Goal: Information Seeking & Learning: Learn about a topic

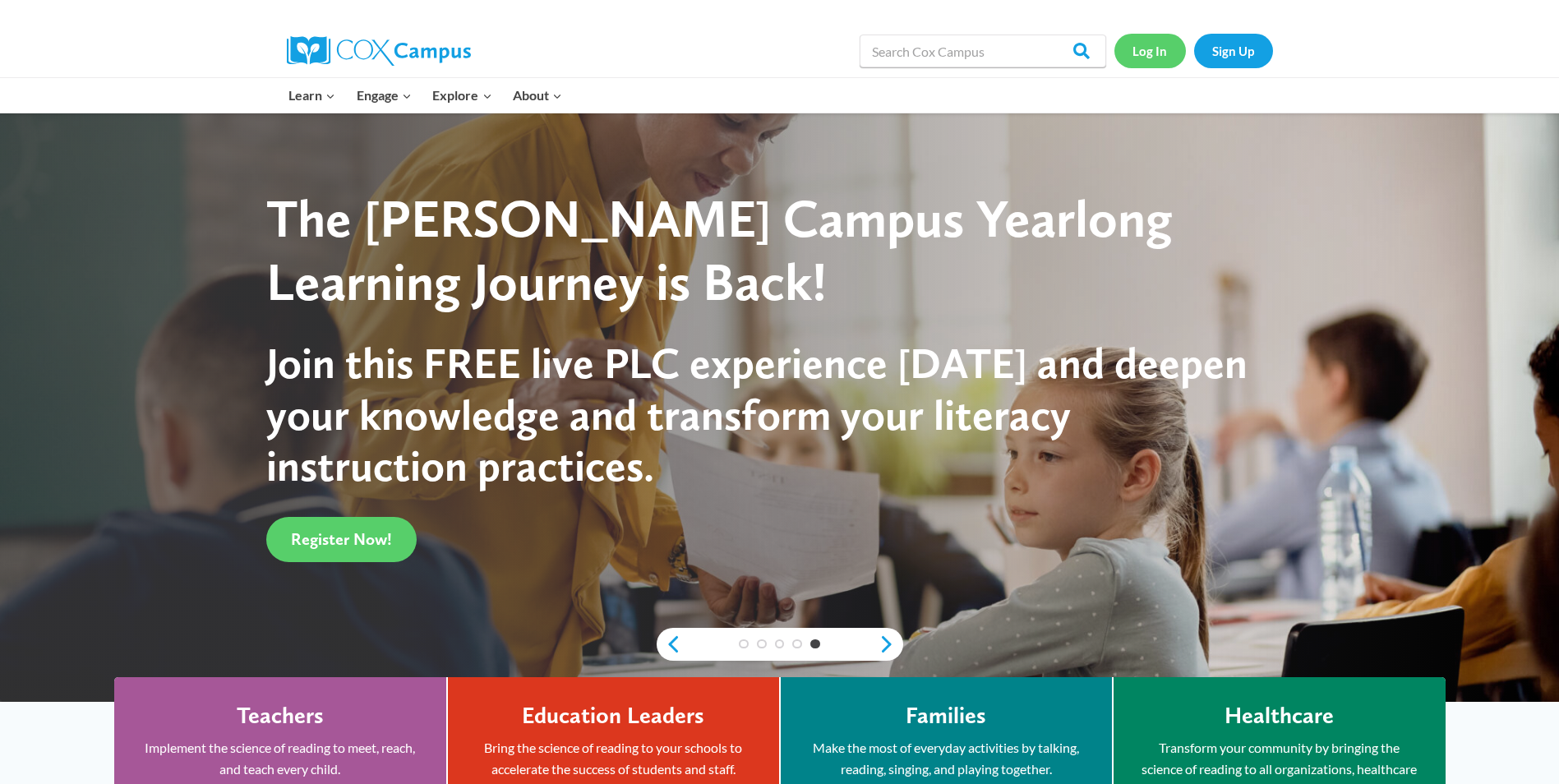
click at [1146, 51] on link "Log In" at bounding box center [1150, 50] width 72 height 34
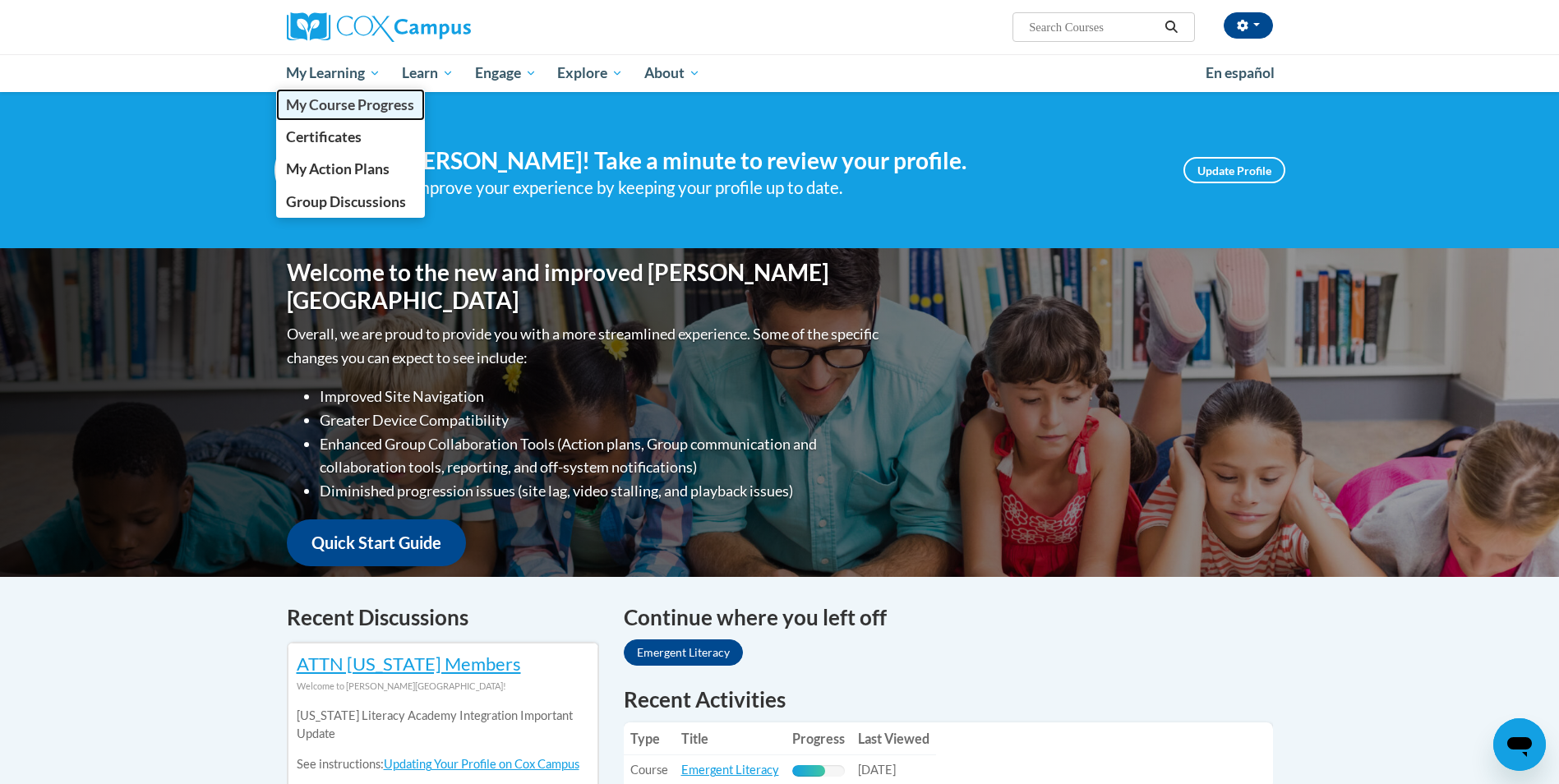
click at [329, 107] on span "My Course Progress" at bounding box center [349, 105] width 128 height 17
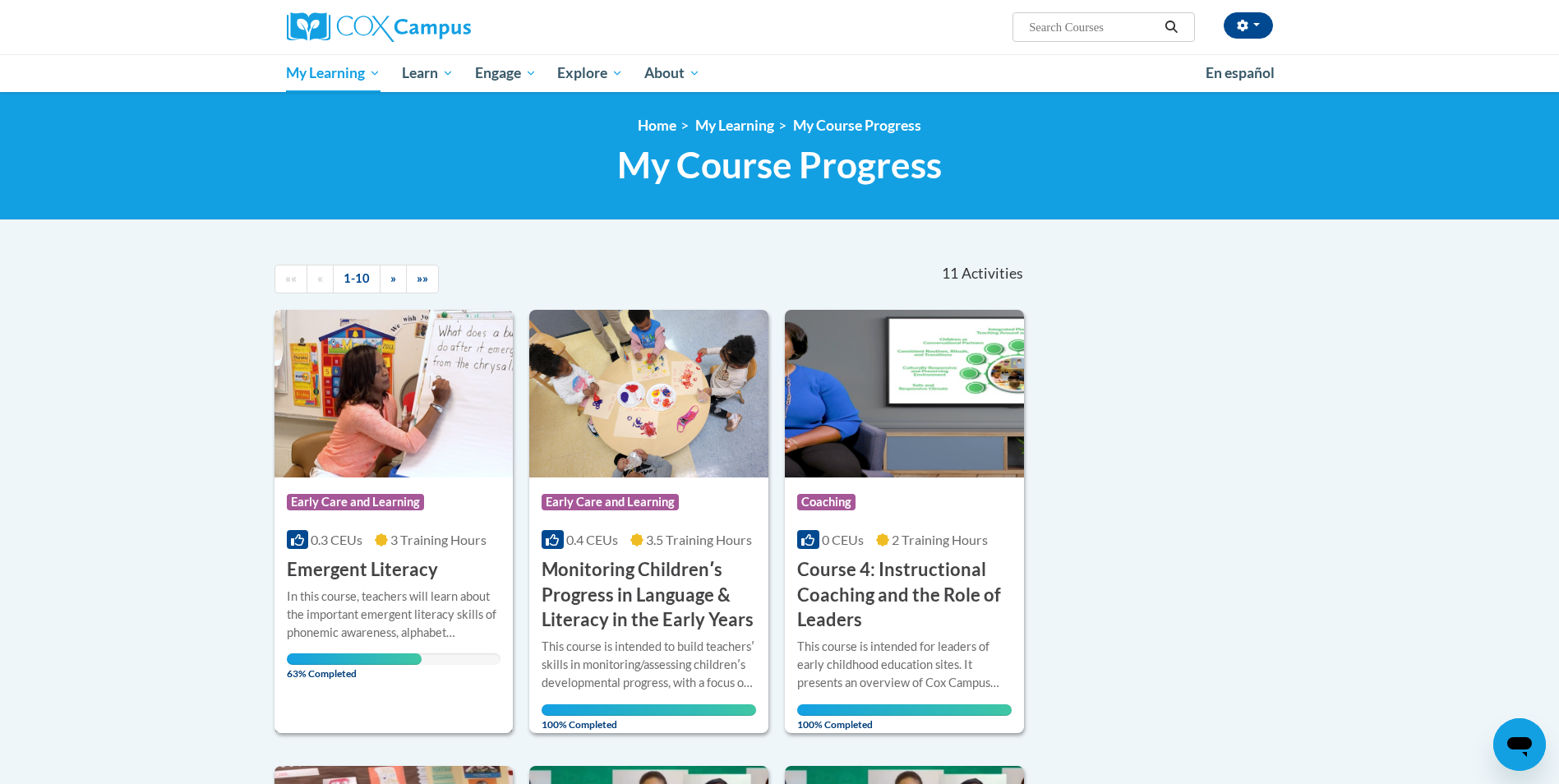
click at [385, 424] on img at bounding box center [394, 394] width 239 height 167
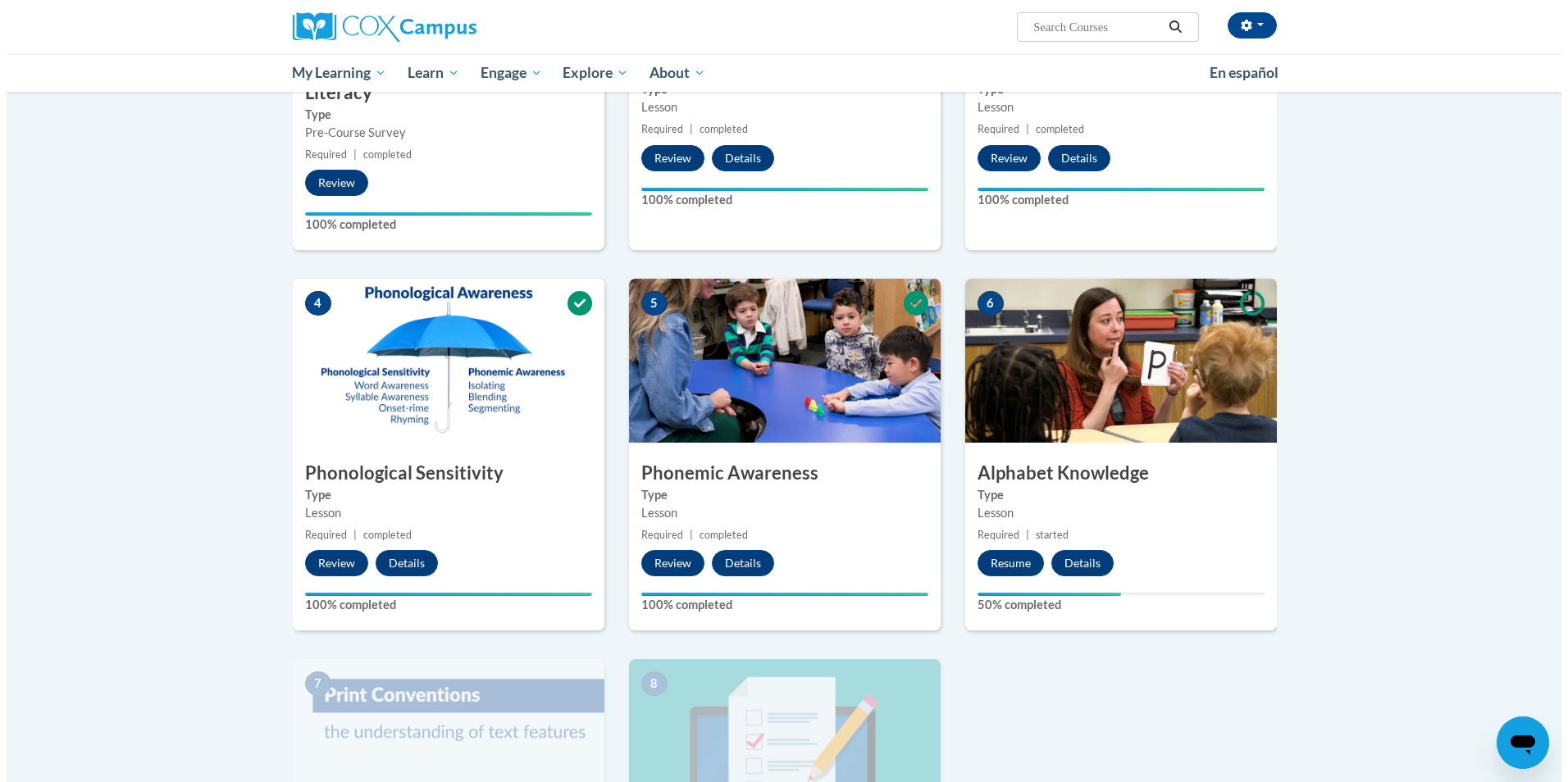
scroll to position [573, 0]
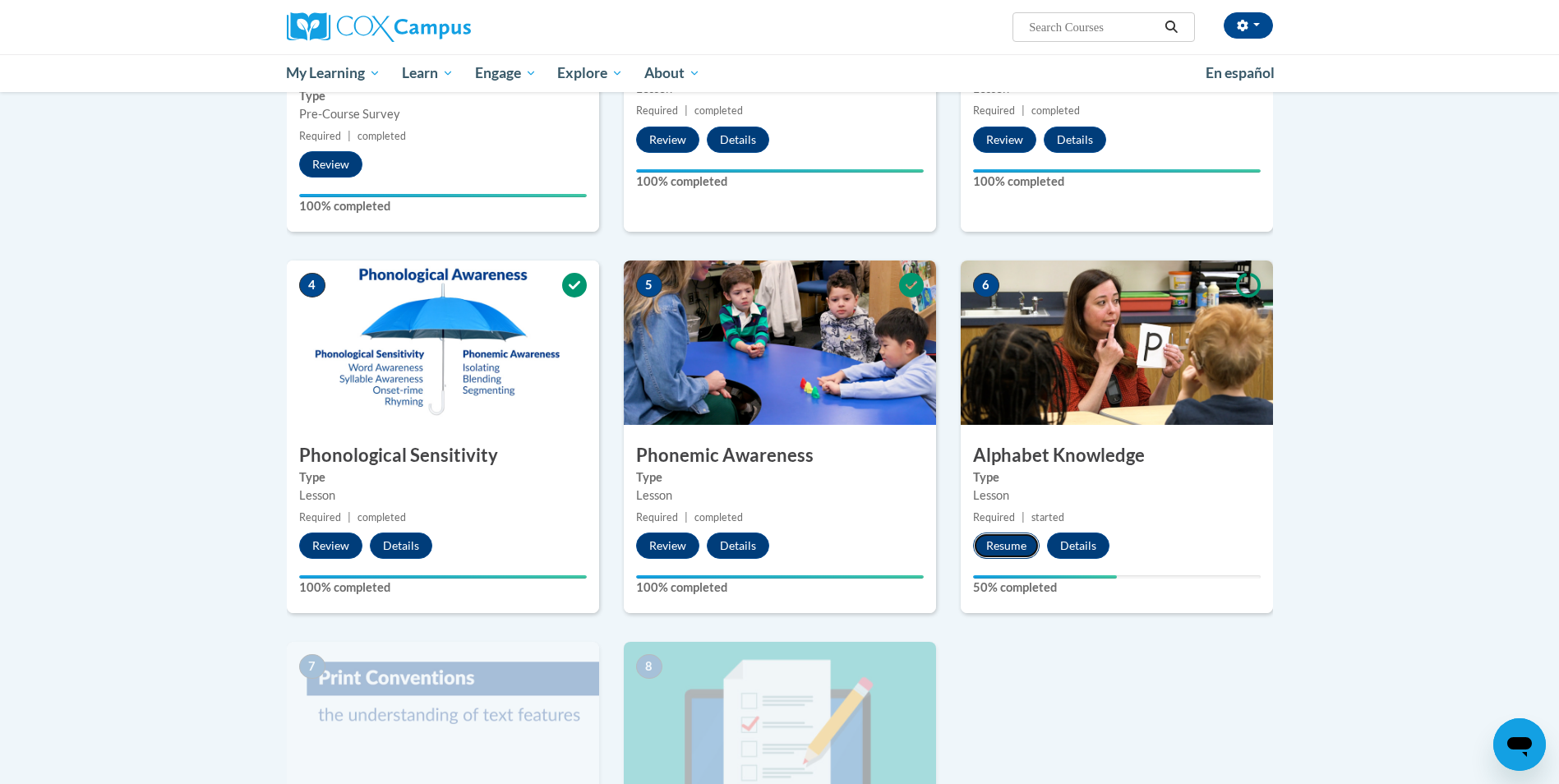
click at [1010, 550] on button "Resume" at bounding box center [1006, 546] width 66 height 26
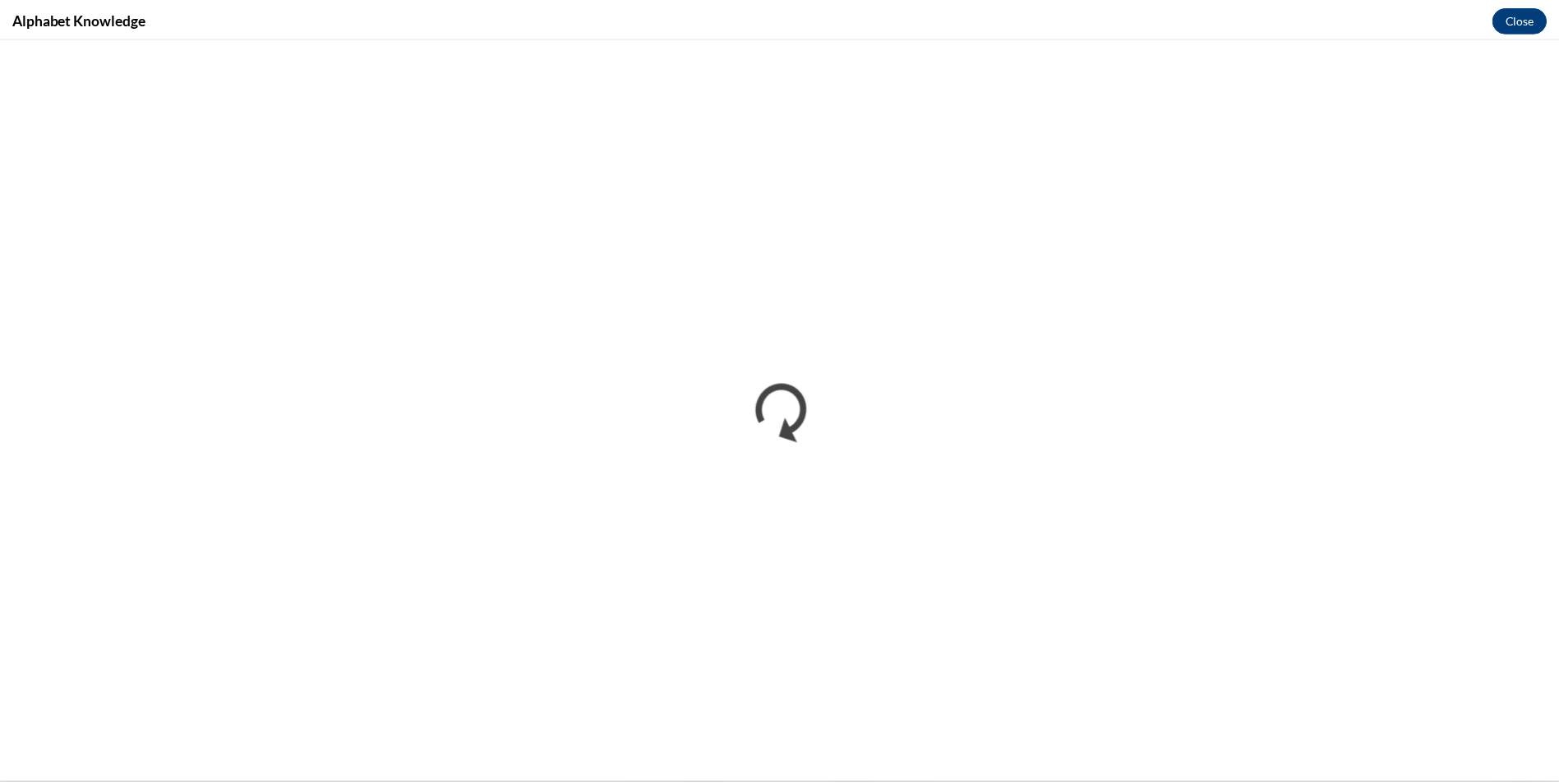
scroll to position [0, 0]
click at [1524, 18] on button "Close" at bounding box center [1532, 17] width 55 height 26
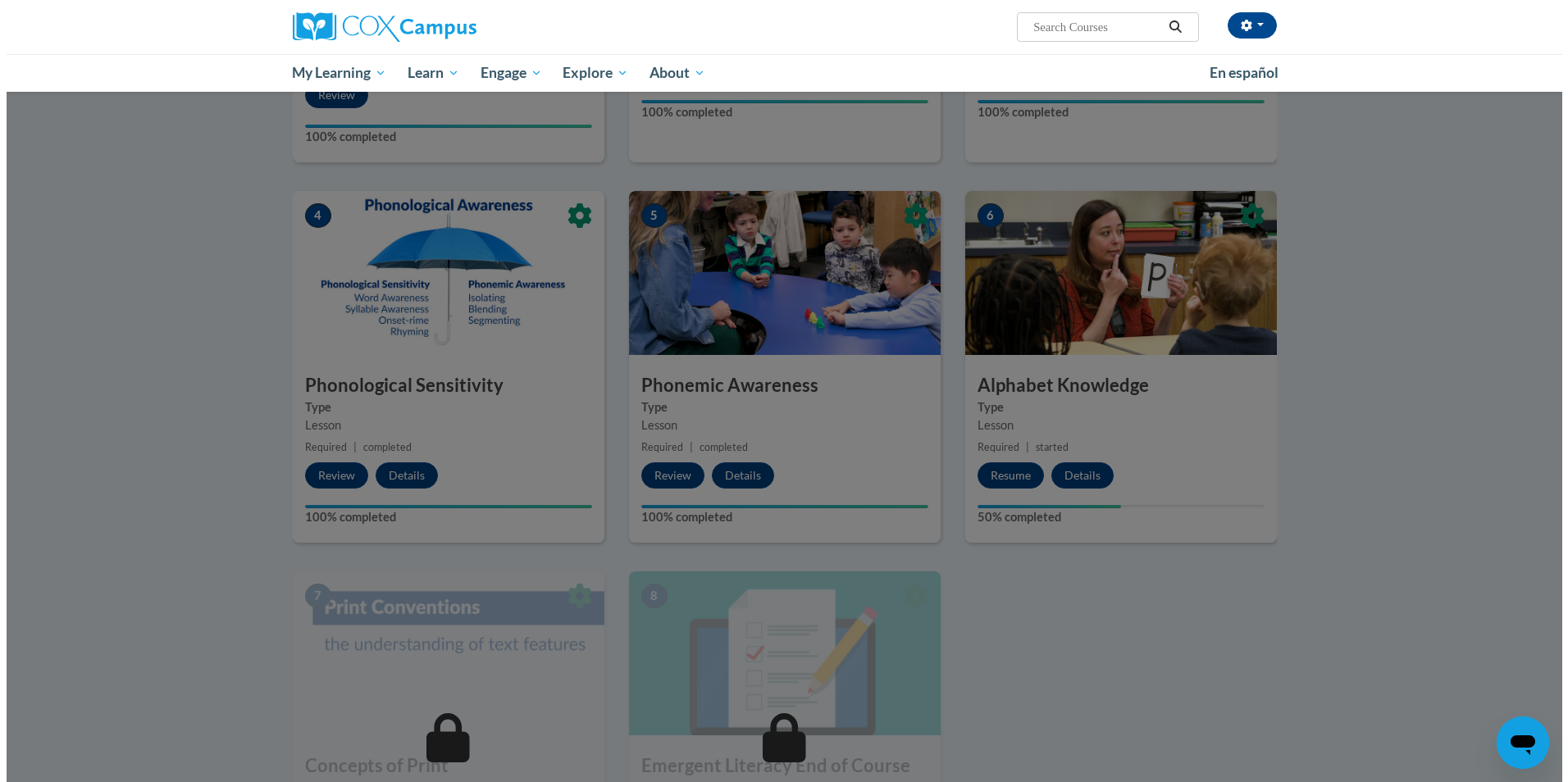
scroll to position [820, 0]
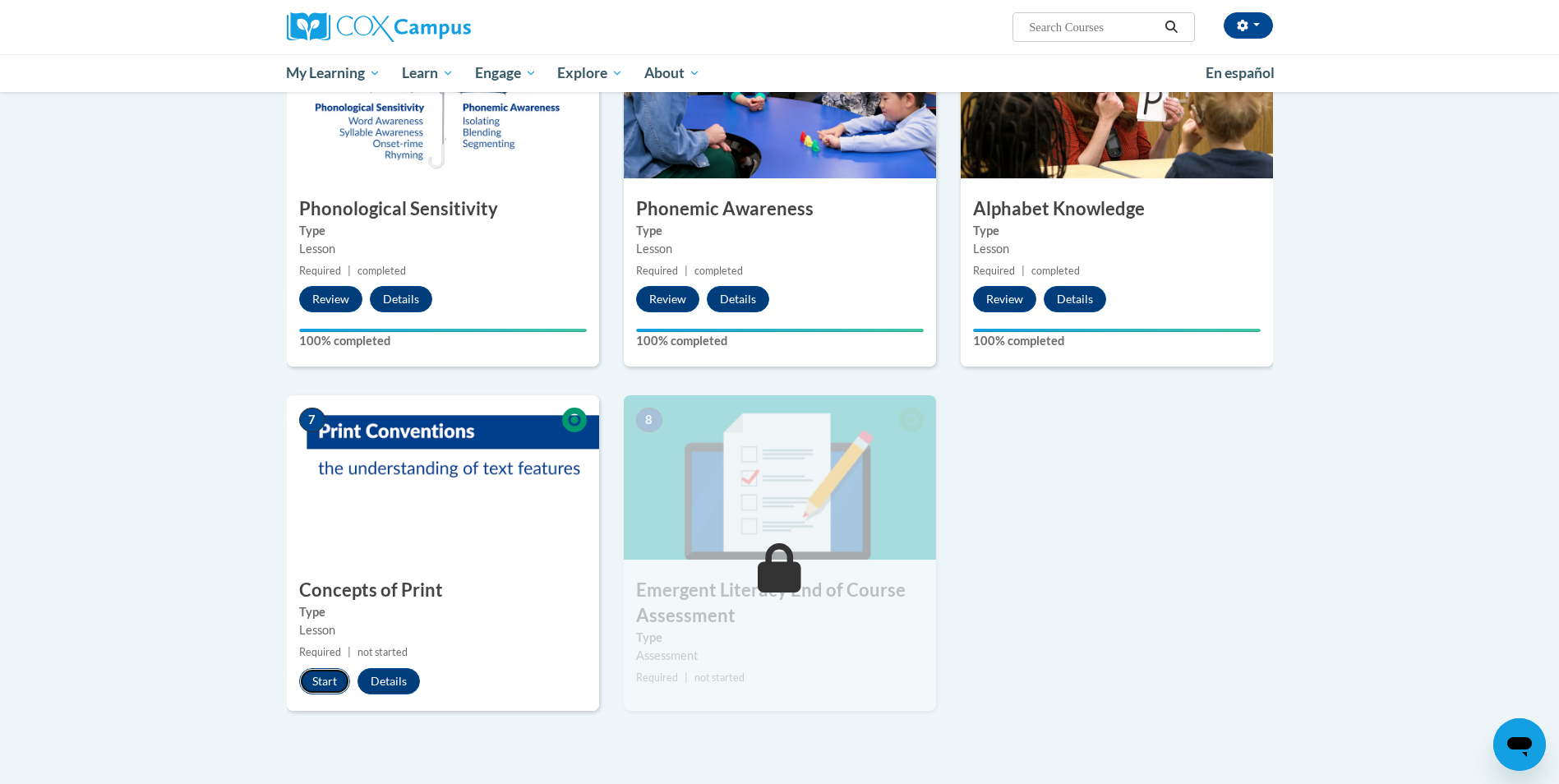
click at [324, 678] on button "Start" at bounding box center [325, 681] width 51 height 26
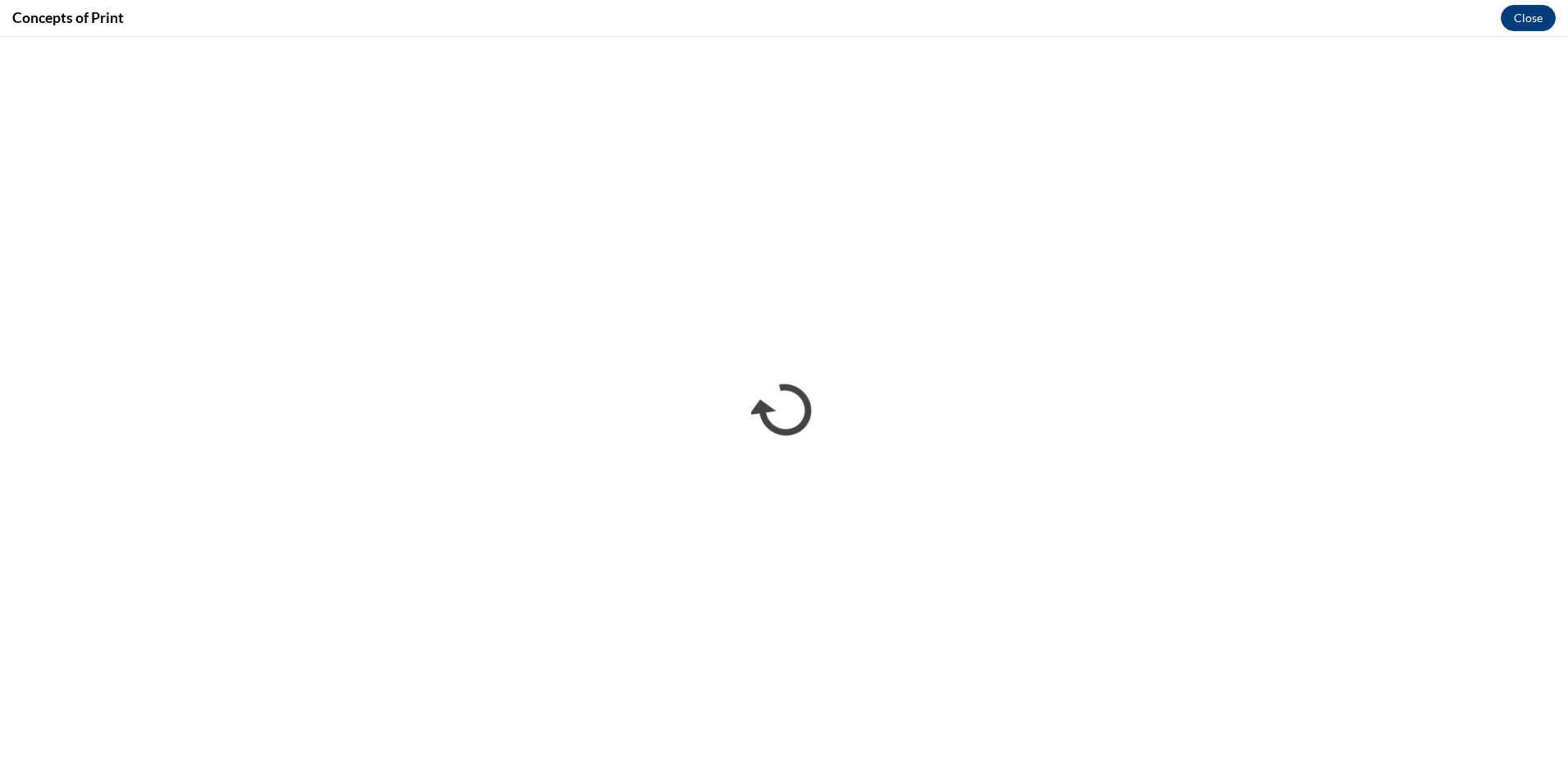
scroll to position [0, 0]
